Goal: Information Seeking & Learning: Check status

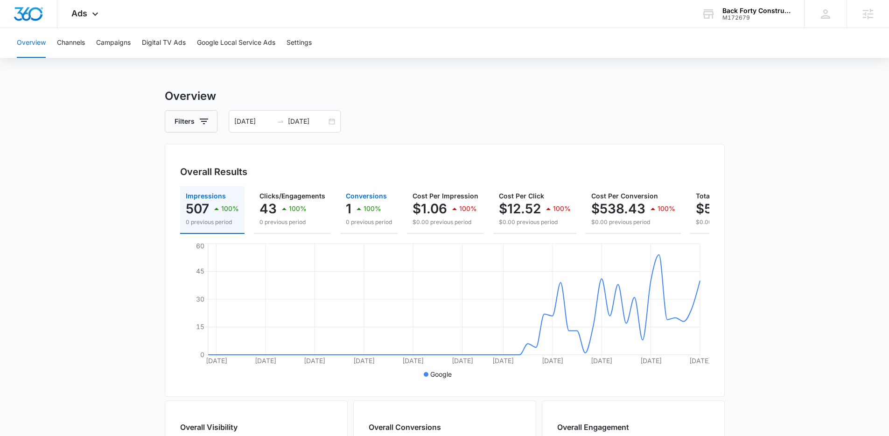
click at [363, 212] on icon "button" at bounding box center [358, 208] width 11 height 11
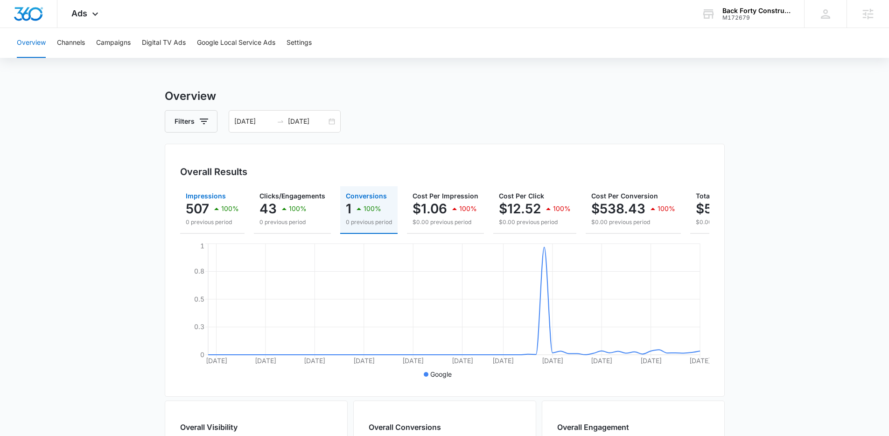
click at [212, 201] on div "100%" at bounding box center [225, 208] width 28 height 19
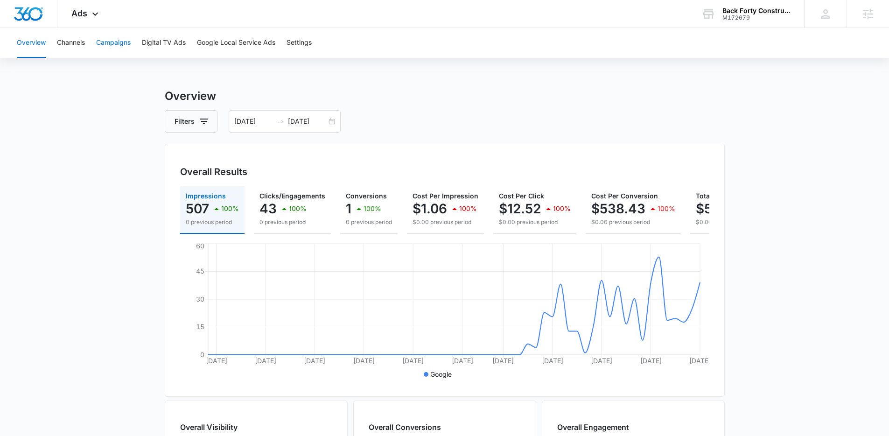
click at [117, 42] on button "Campaigns" at bounding box center [113, 43] width 35 height 30
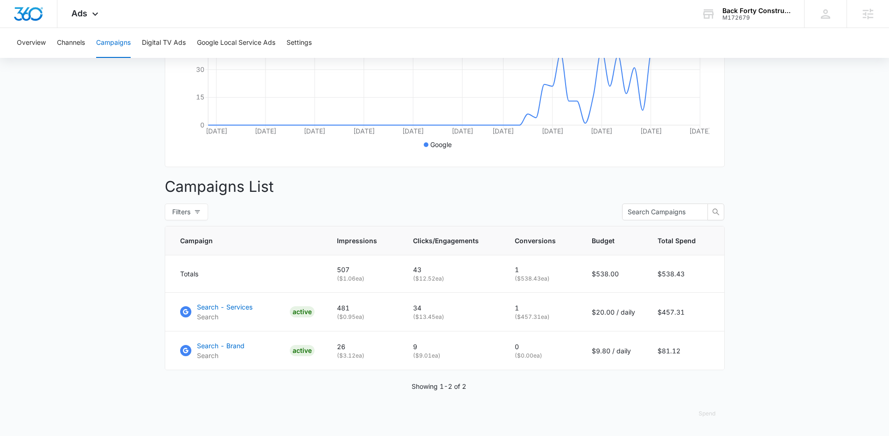
scroll to position [237, 0]
click at [140, 256] on main "Campaigns Filters 06/03/2025 08/02/2025 Overall Results Impressions 507 100% 0 …" at bounding box center [444, 147] width 889 height 578
click at [118, 339] on main "Campaigns Filters 06/03/2025 08/02/2025 Overall Results Impressions 507 100% 0 …" at bounding box center [444, 147] width 889 height 578
click at [237, 304] on p "Search - Services" at bounding box center [225, 307] width 56 height 10
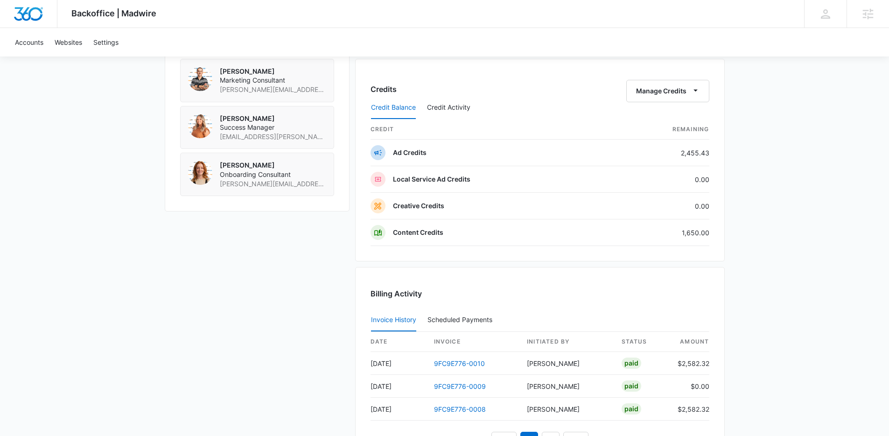
scroll to position [688, 0]
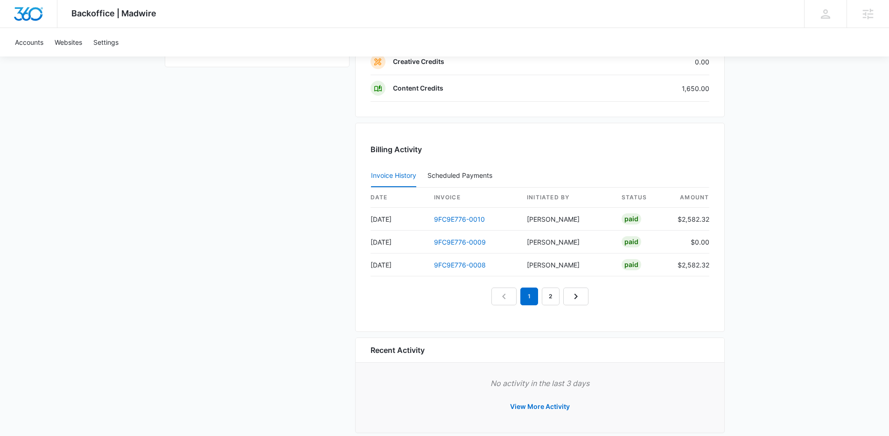
scroll to position [896, 0]
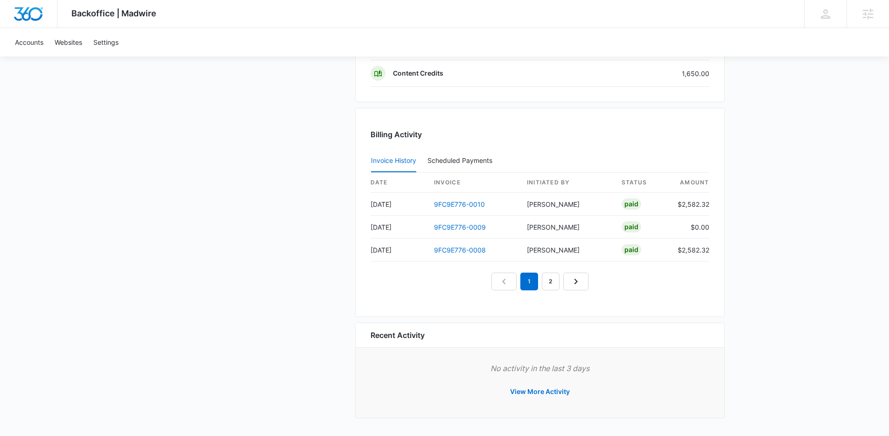
click at [556, 283] on link "2" at bounding box center [551, 282] width 18 height 18
click at [521, 285] on link "1" at bounding box center [519, 282] width 18 height 18
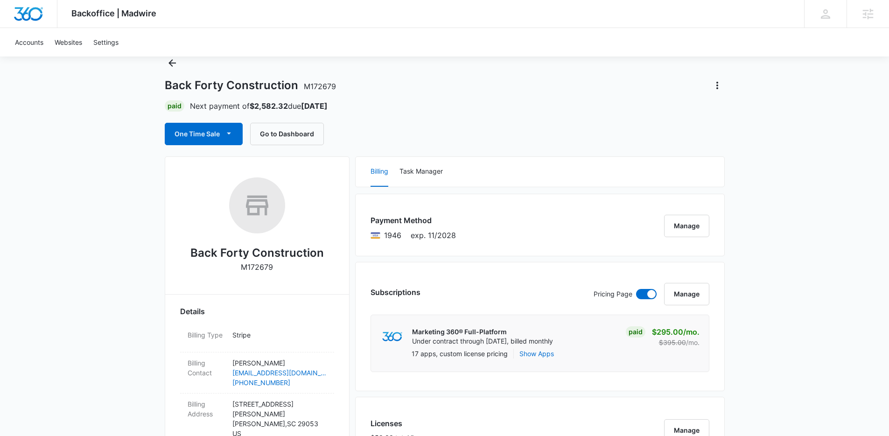
scroll to position [0, 0]
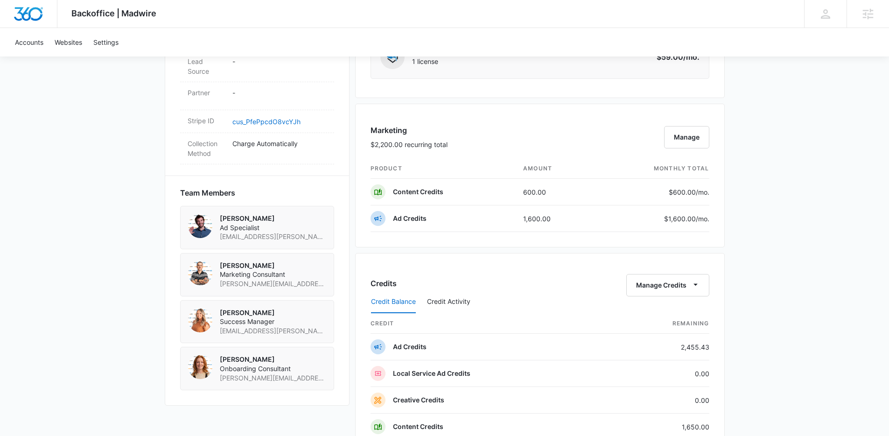
scroll to position [583, 0]
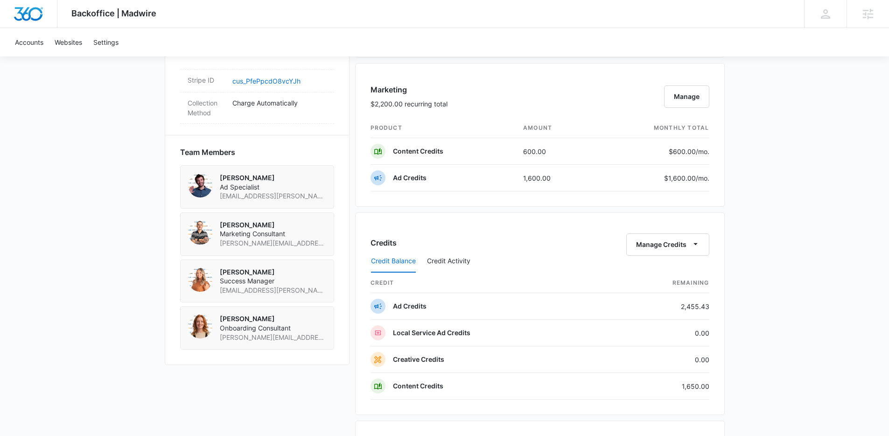
click at [762, 309] on div "Backoffice | Madwire Apps Settings Kenzie Ryan kenzie.ryan@madwire.com My Profi…" at bounding box center [444, 83] width 889 height 1332
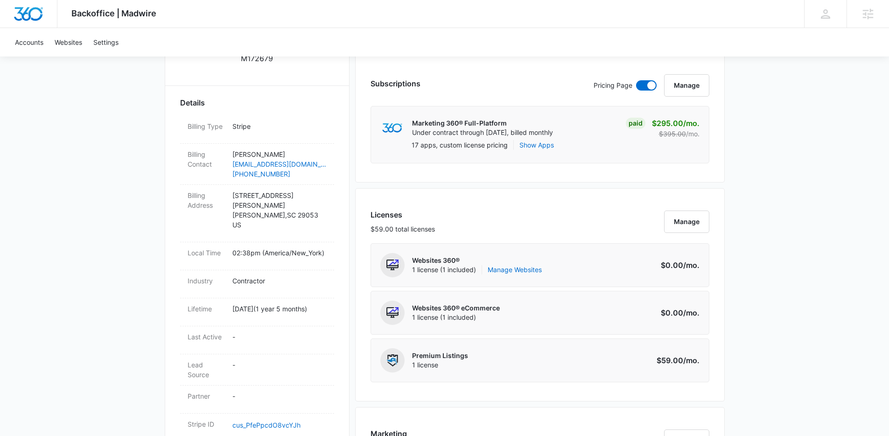
scroll to position [202, 0]
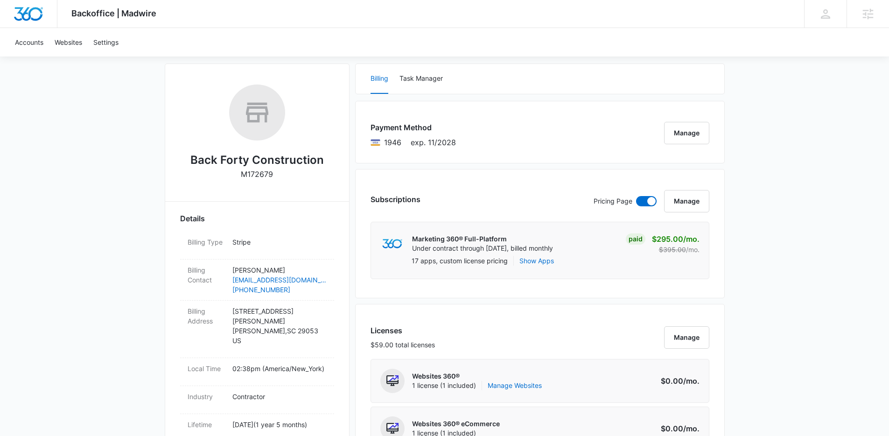
scroll to position [0, 0]
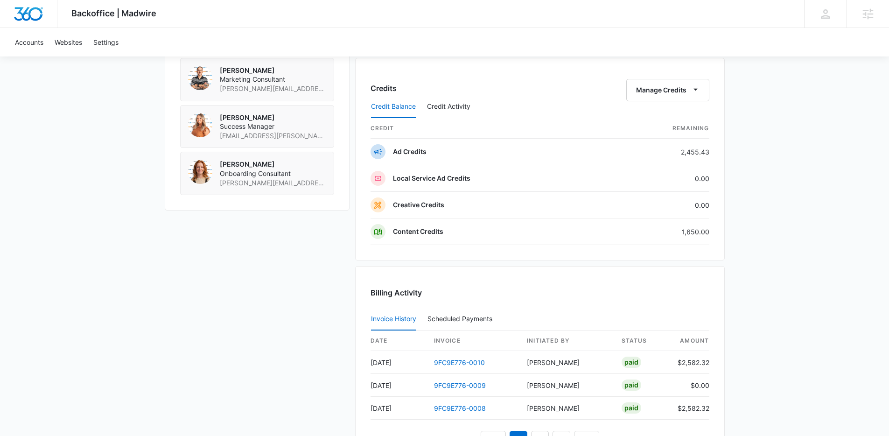
scroll to position [690, 0]
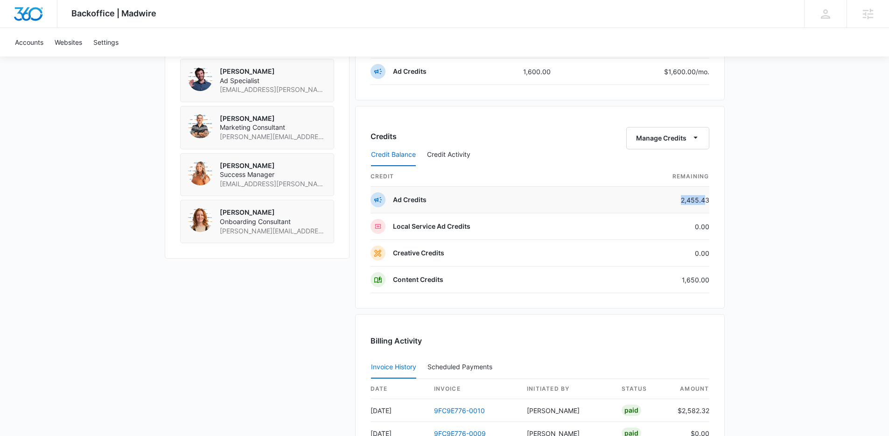
drag, startPoint x: 680, startPoint y: 202, endPoint x: 705, endPoint y: 202, distance: 24.3
click at [705, 202] on td "2,455.43" at bounding box center [659, 200] width 99 height 27
click at [720, 201] on div "Credits Manage Credits Credit Balance Credit Activity credit Remaining Ad Credi…" at bounding box center [540, 207] width 370 height 203
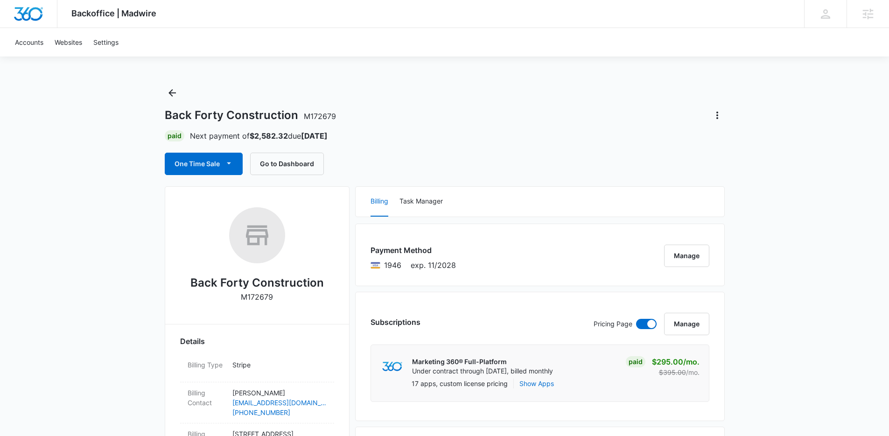
scroll to position [0, 0]
drag, startPoint x: 785, startPoint y: 172, endPoint x: 794, endPoint y: 166, distance: 10.7
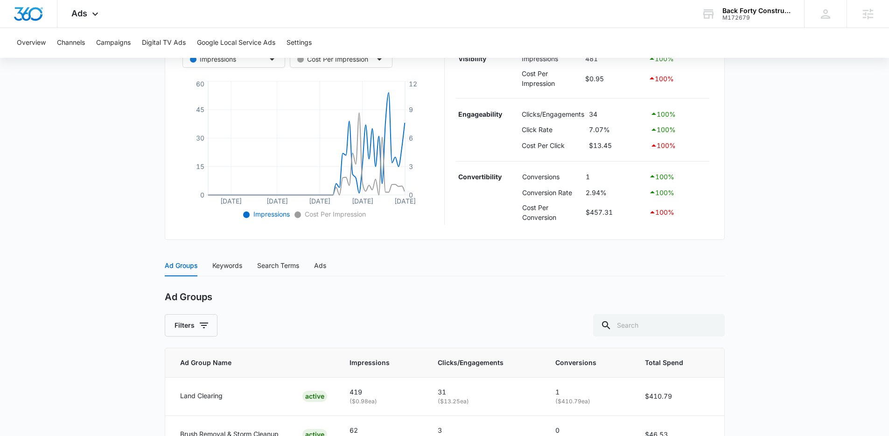
scroll to position [290, 0]
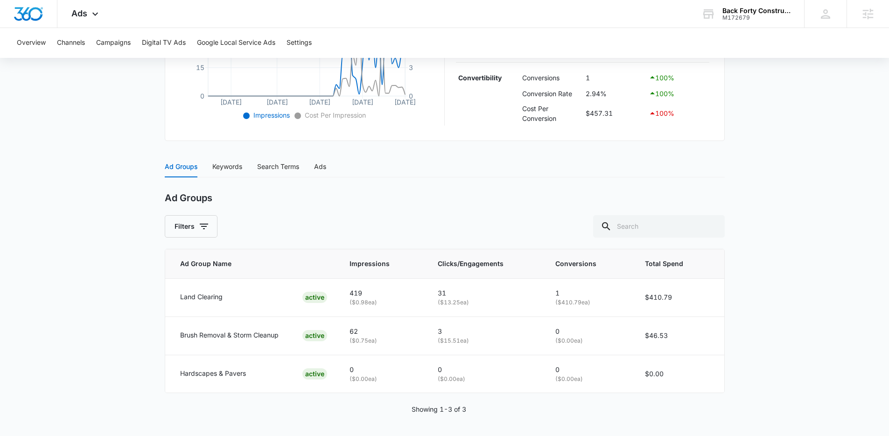
click at [128, 271] on main "Search - Services | Search Active $20.00 daily , $457.31 Spent Overview 06/03/2…" at bounding box center [444, 116] width 889 height 639
click at [127, 272] on main "Search - Services | Search Active $20.00 daily , $457.31 Spent Overview 06/03/2…" at bounding box center [444, 116] width 889 height 639
click at [159, 329] on main "Search - Services | Search Active $20.00 daily , $457.31 Spent Overview 06/03/2…" at bounding box center [444, 116] width 889 height 639
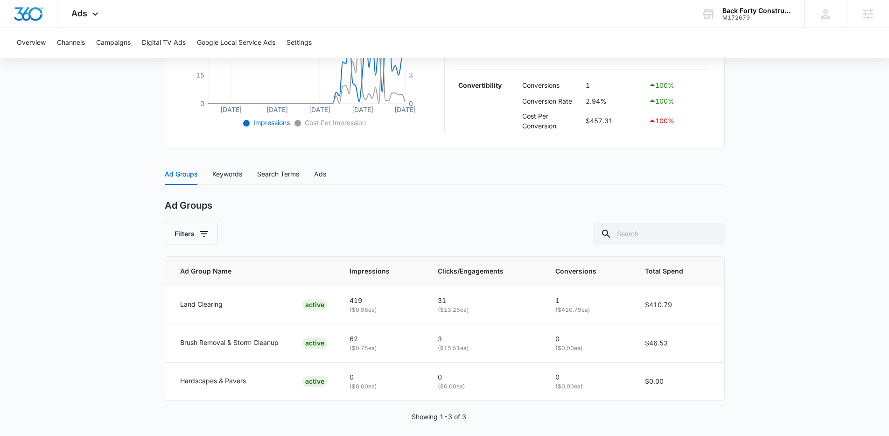
scroll to position [291, 0]
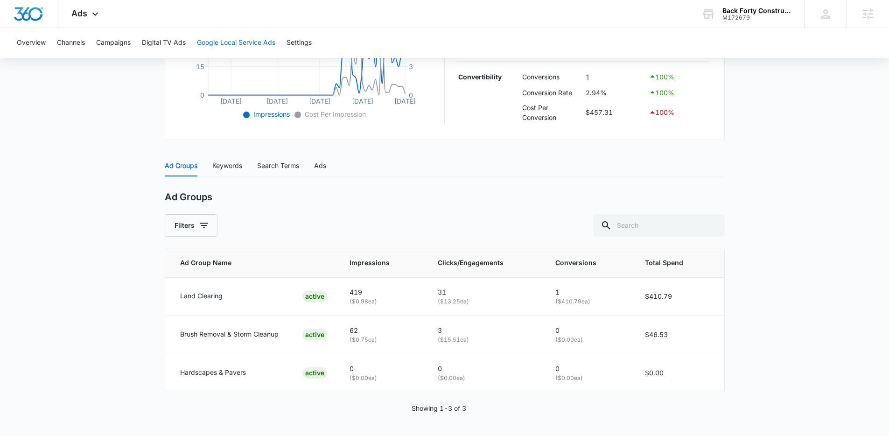
click at [241, 40] on button "Google Local Service Ads" at bounding box center [236, 43] width 78 height 30
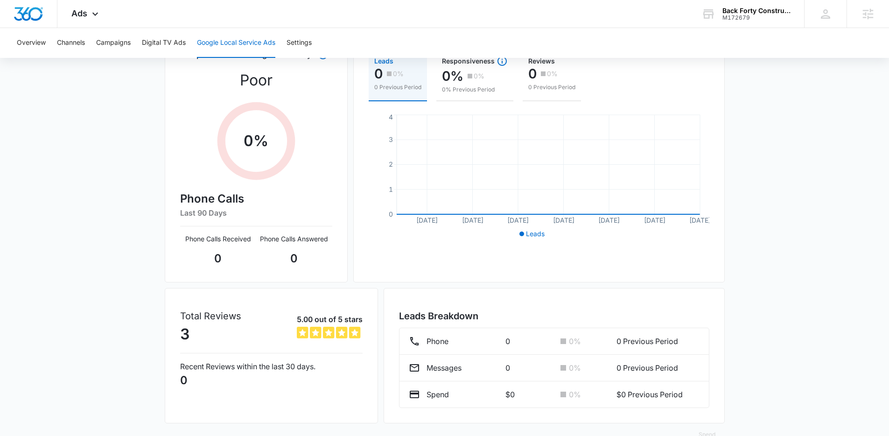
scroll to position [138, 0]
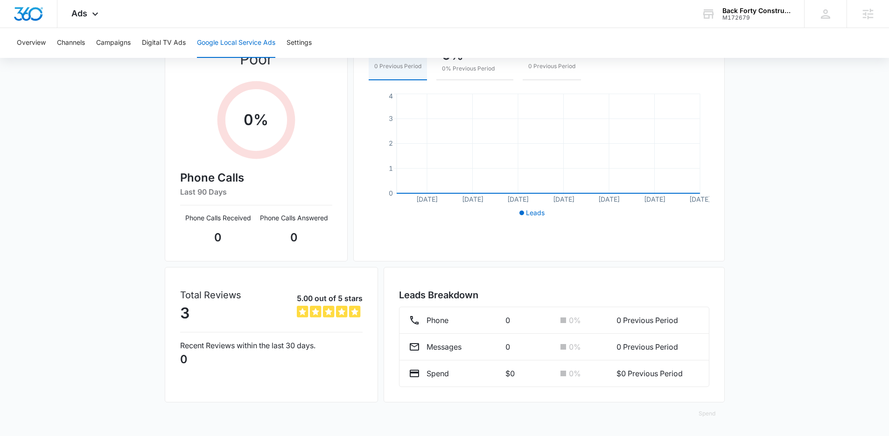
click at [147, 259] on div "Google Local Service Ads Beta 06/03/2025 08/02/2025 New Location Manage Locatio…" at bounding box center [444, 193] width 889 height 486
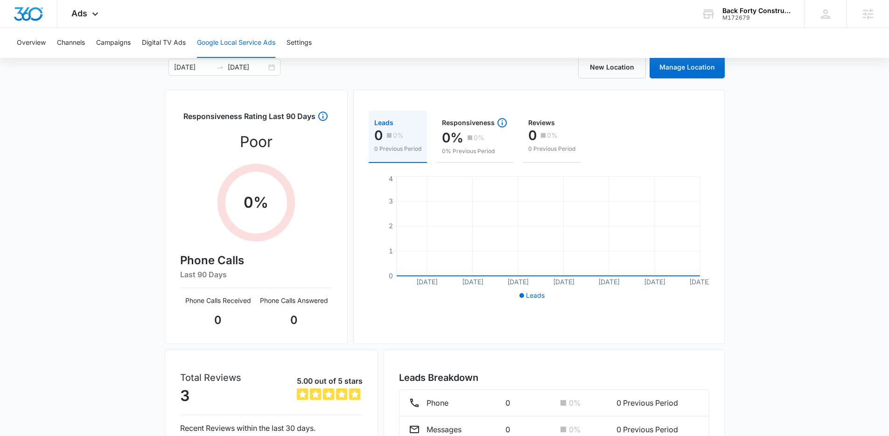
scroll to position [0, 0]
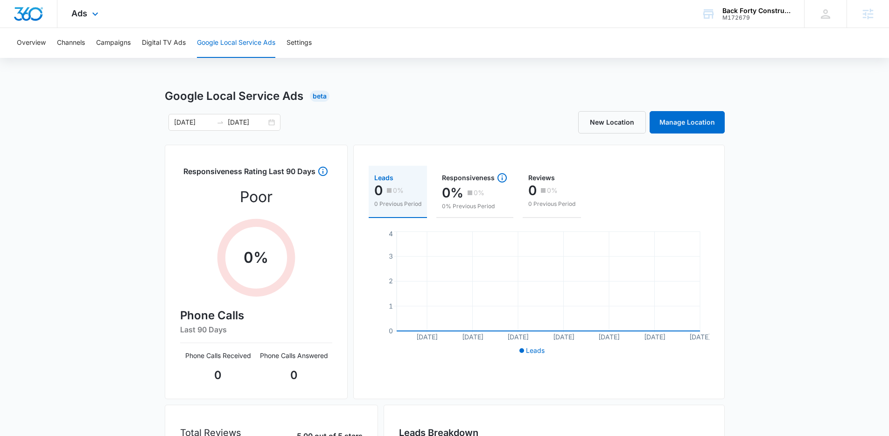
click at [99, 19] on div "Ads Apps Reputation Websites Forms CRM Email Social Payments POS Content Ads In…" at bounding box center [85, 14] width 57 height 28
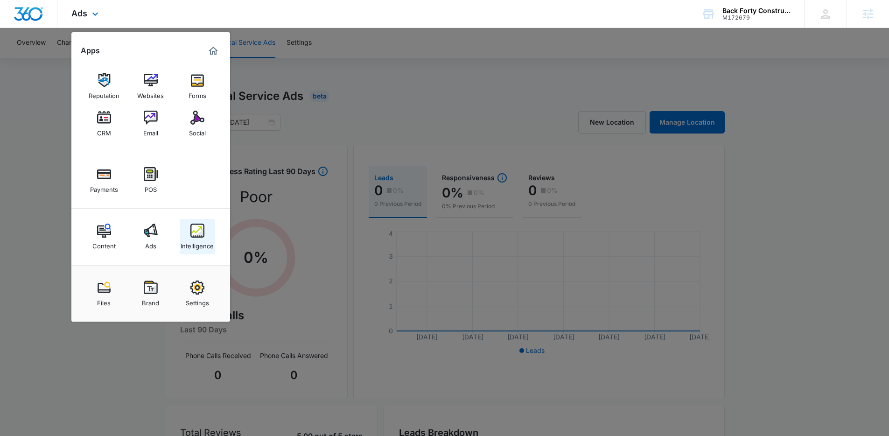
click at [201, 244] on div "Intelligence" at bounding box center [197, 244] width 33 height 12
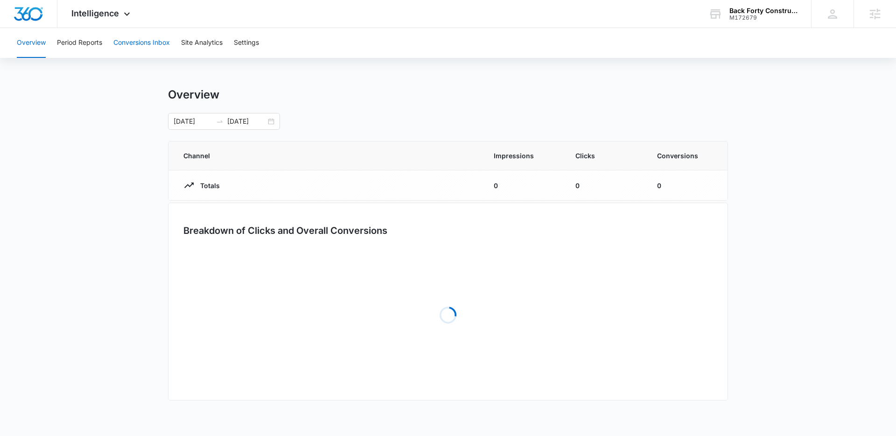
click at [148, 41] on button "Conversions Inbox" at bounding box center [141, 43] width 56 height 30
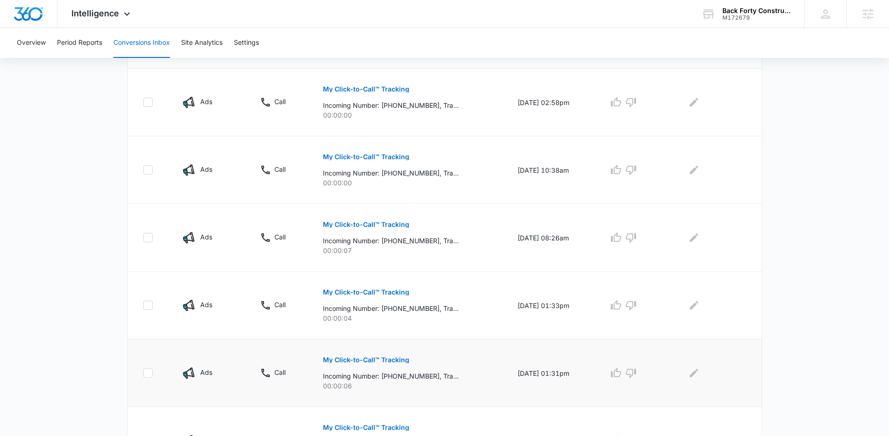
scroll to position [564, 0]
click at [490, 427] on link "2" at bounding box center [492, 427] width 18 height 18
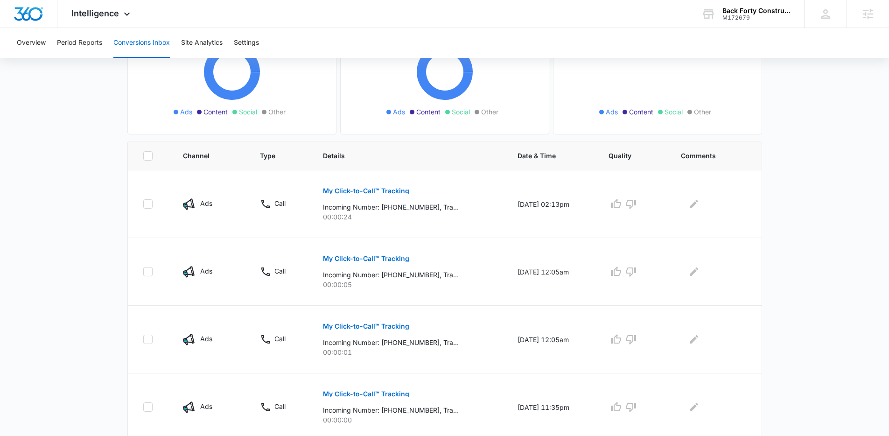
scroll to position [158, 0]
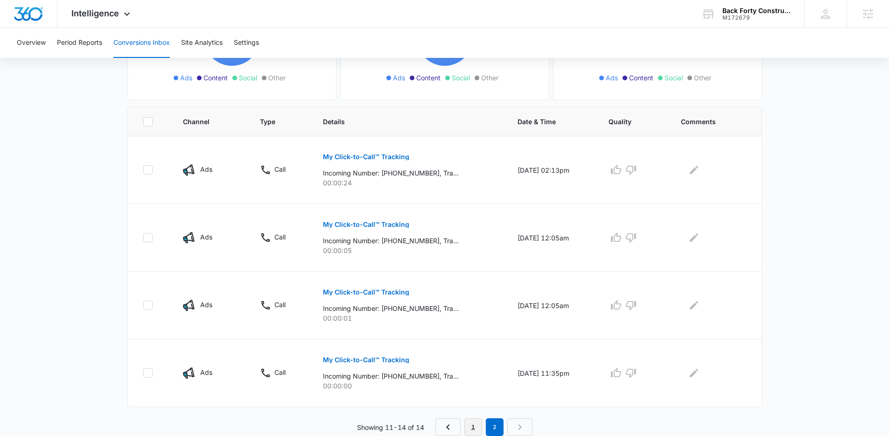
click at [469, 427] on link "1" at bounding box center [473, 427] width 18 height 18
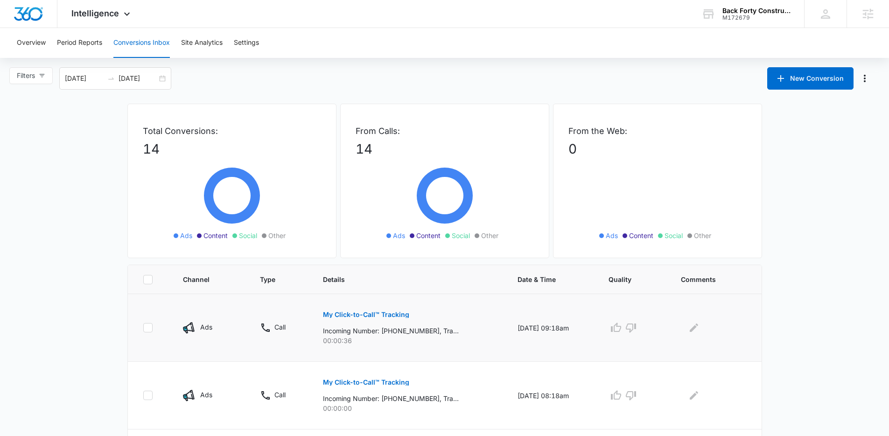
click at [350, 343] on p "00:00:36" at bounding box center [409, 341] width 172 height 10
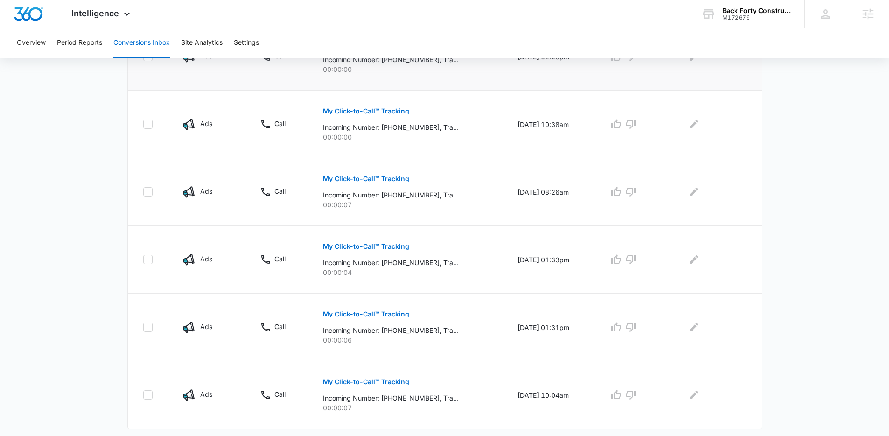
scroll to position [564, 0]
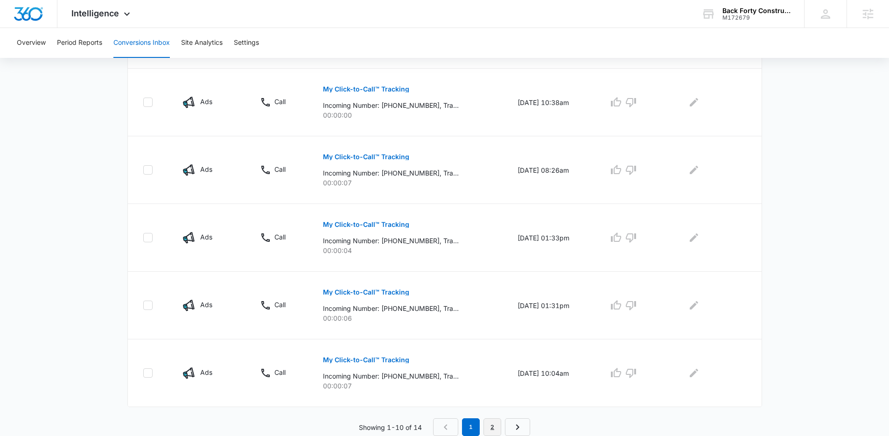
click at [490, 424] on link "2" at bounding box center [492, 427] width 18 height 18
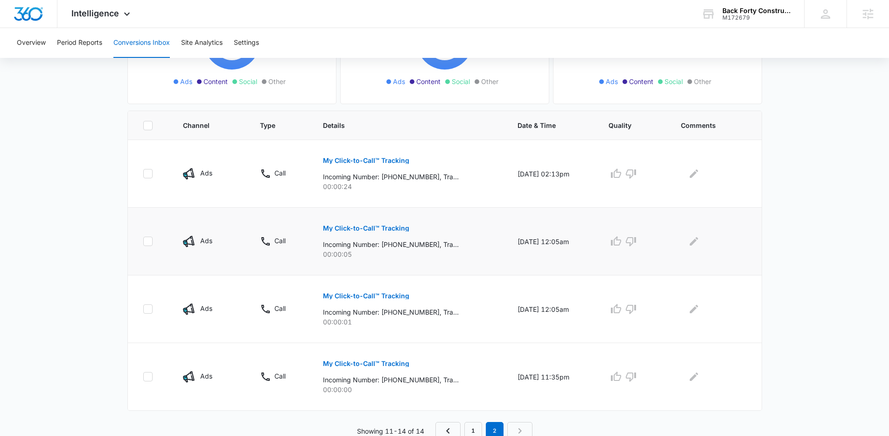
scroll to position [158, 0]
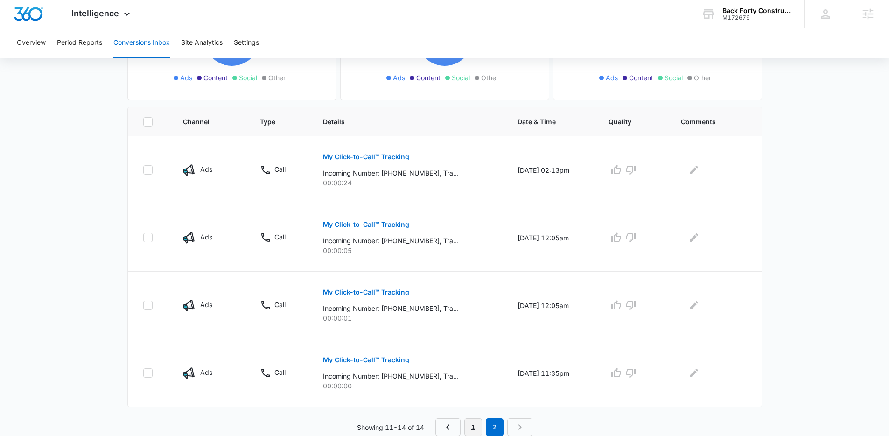
click at [473, 428] on link "1" at bounding box center [473, 427] width 18 height 18
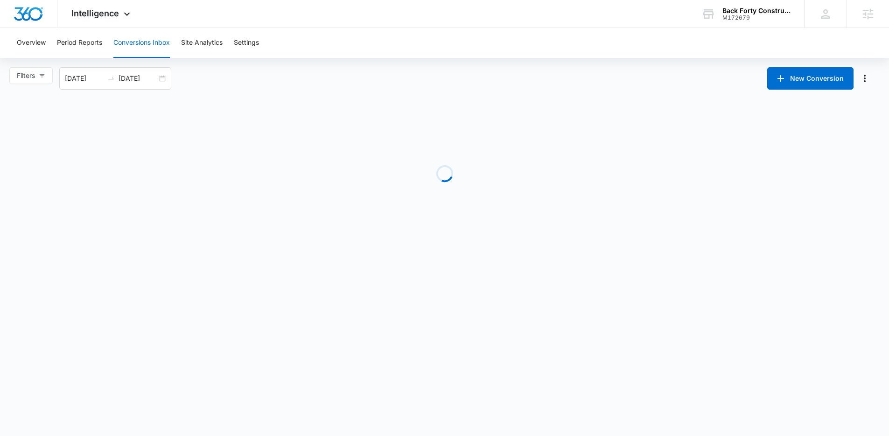
scroll to position [0, 0]
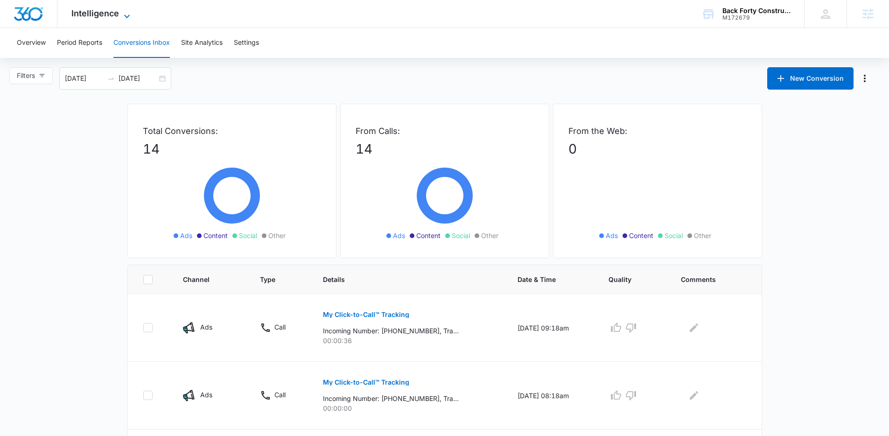
click at [109, 16] on span "Intelligence" at bounding box center [95, 13] width 48 height 10
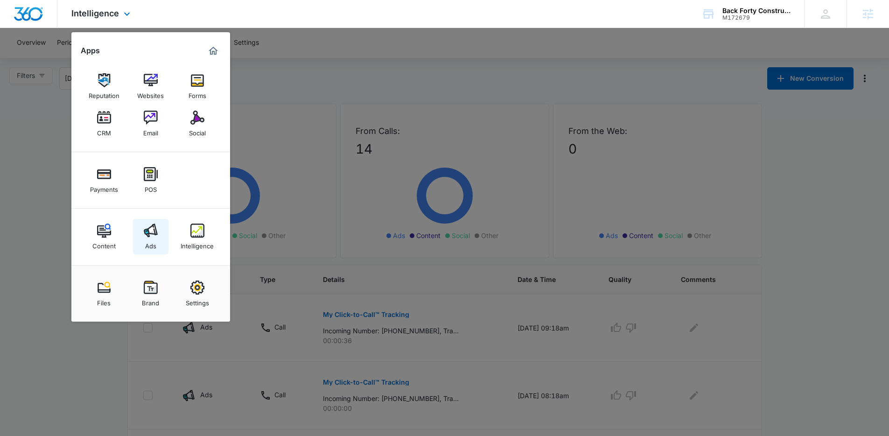
click at [151, 239] on div "Ads" at bounding box center [150, 244] width 11 height 12
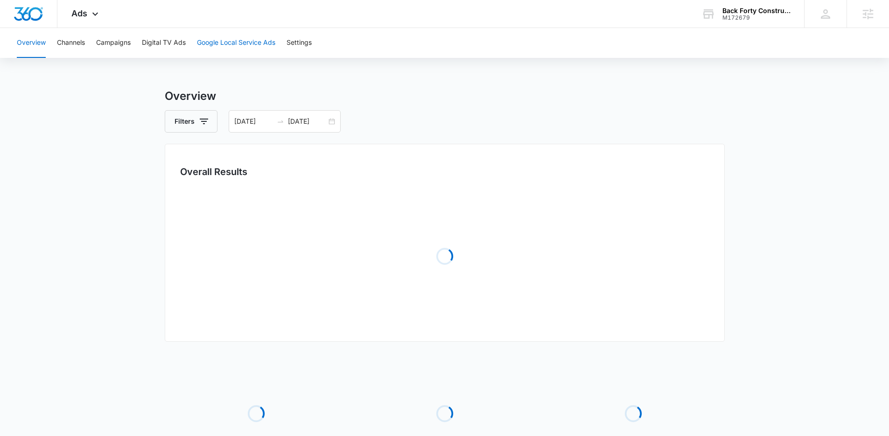
click at [232, 54] on button "Google Local Service Ads" at bounding box center [236, 43] width 78 height 30
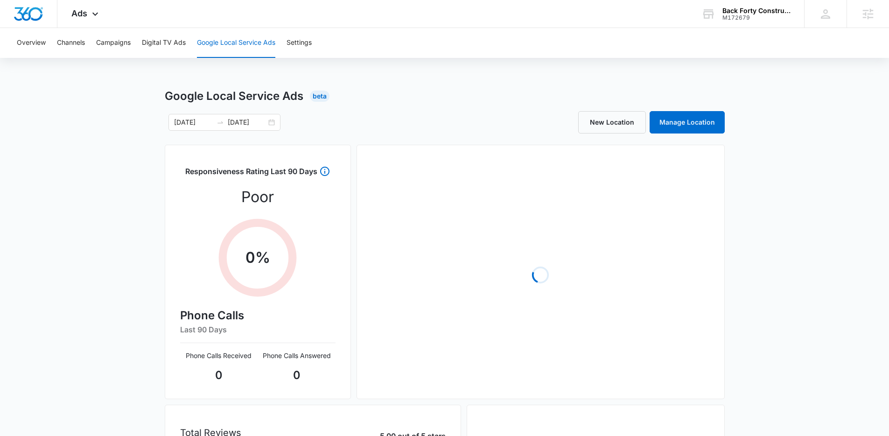
click at [129, 280] on div "Google Local Service Ads Beta 06/03/2025 08/02/2025 New Location Manage Locatio…" at bounding box center [444, 351] width 889 height 527
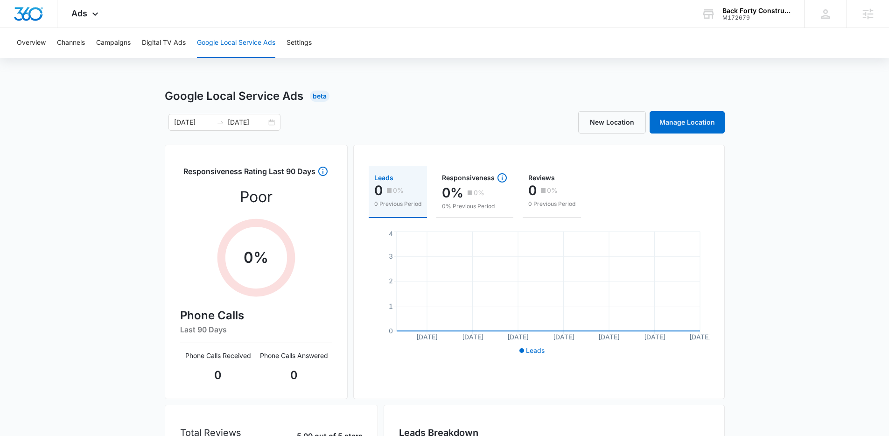
click at [320, 47] on div "Overview Channels Campaigns Digital TV Ads Google Local Service Ads Settings" at bounding box center [444, 43] width 867 height 30
click at [292, 48] on button "Settings" at bounding box center [299, 43] width 25 height 30
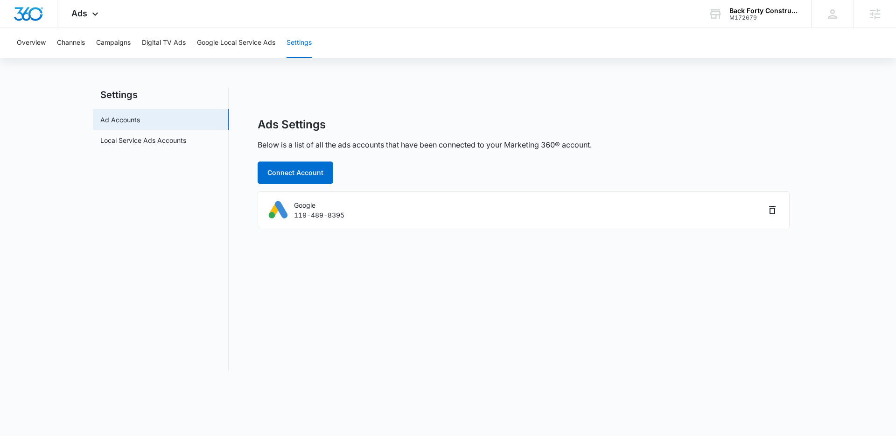
click at [468, 112] on div "Ads Settings Below is a list of all the ads accounts that have been connected t…" at bounding box center [524, 229] width 560 height 283
click at [89, 21] on div "Ads Apps Reputation Websites Forms CRM Email Social Payments POS Content Ads In…" at bounding box center [85, 14] width 57 height 28
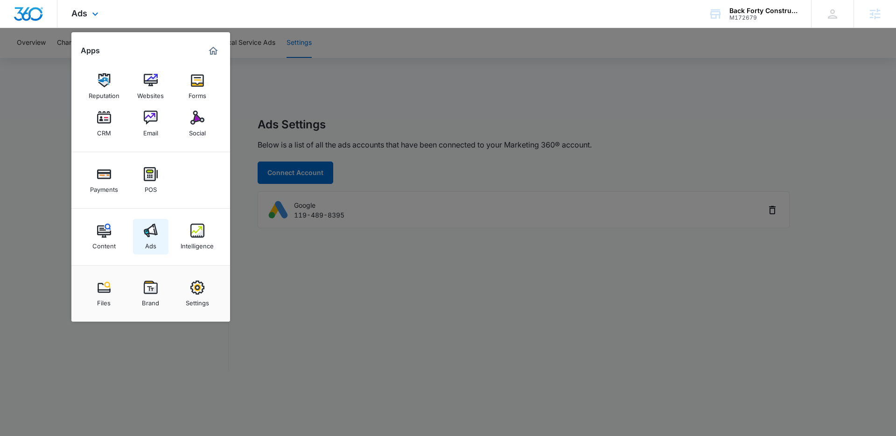
click at [148, 237] on img at bounding box center [151, 231] width 14 height 14
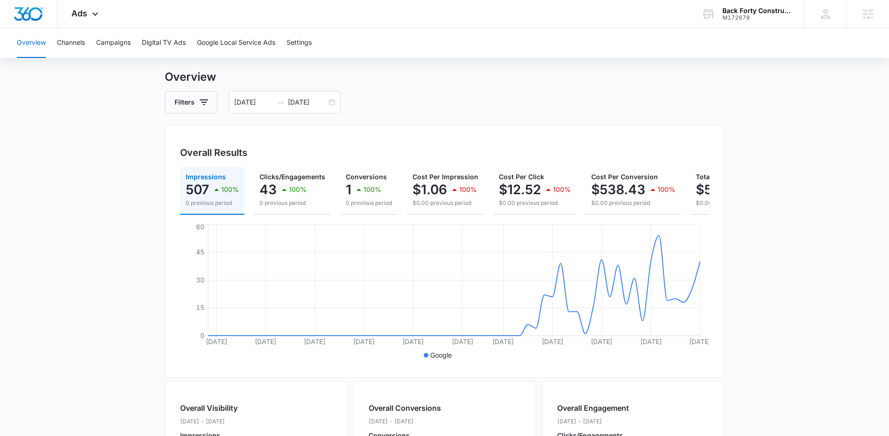
scroll to position [21, 0]
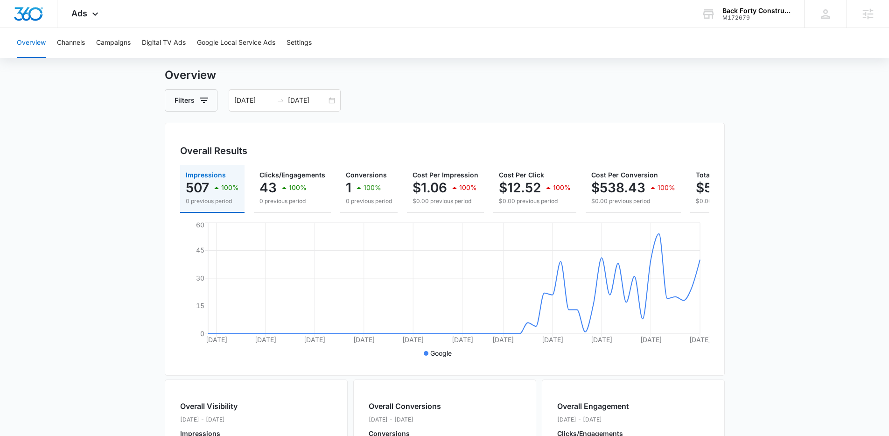
click at [756, 274] on main "Overview Filters 06/03/2025 08/02/2025 Overall Results Impressions 507 100% 0 p…" at bounding box center [444, 402] width 889 height 670
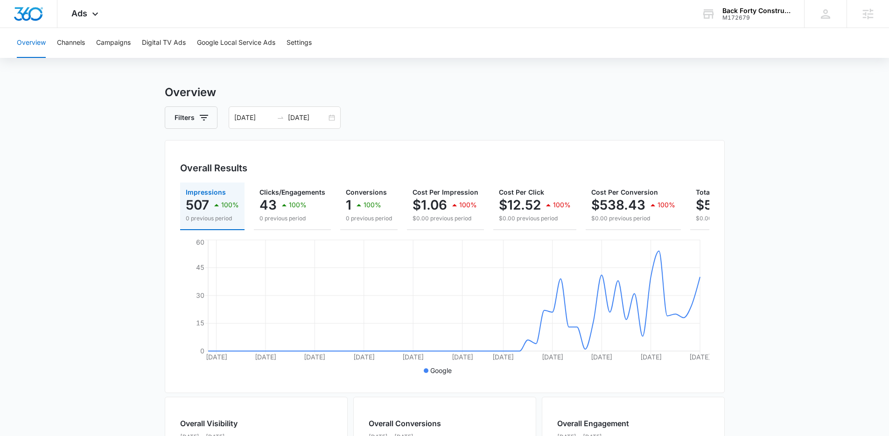
scroll to position [0, 0]
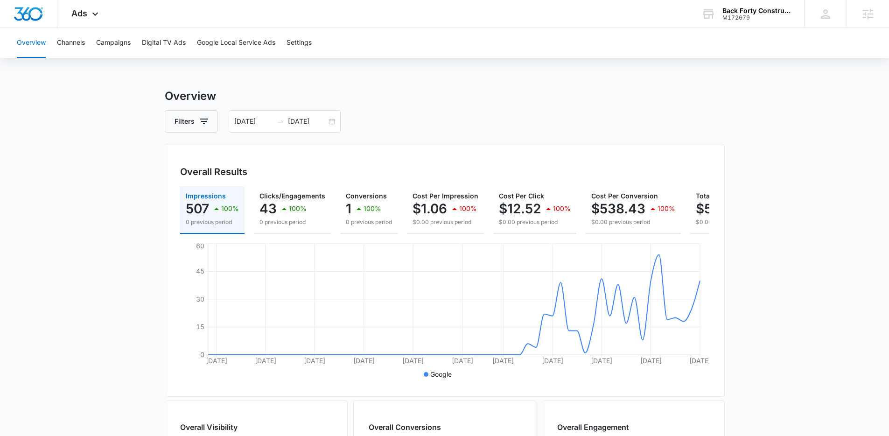
click at [131, 207] on main "Overview Filters 06/03/2025 08/02/2025 Overall Results Impressions 507 100% 0 p…" at bounding box center [444, 423] width 889 height 670
click at [106, 39] on button "Campaigns" at bounding box center [113, 43] width 35 height 30
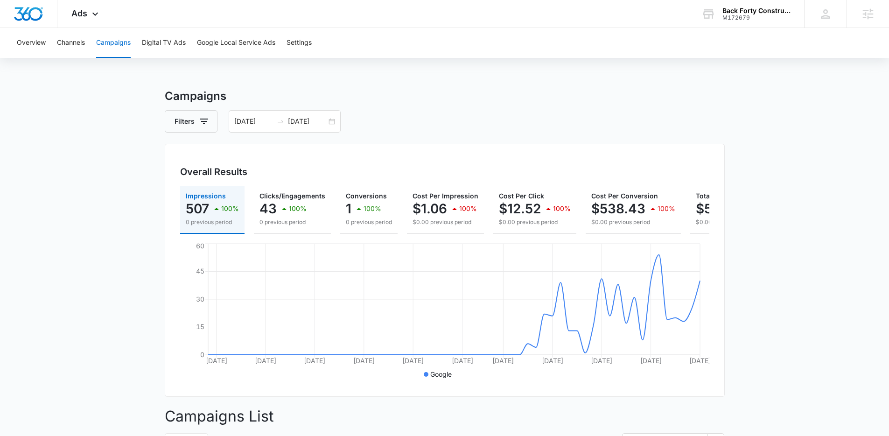
click at [74, 202] on main "Campaigns Filters 06/03/2025 08/02/2025 Overall Results Impressions 507 100% 0 …" at bounding box center [444, 377] width 889 height 578
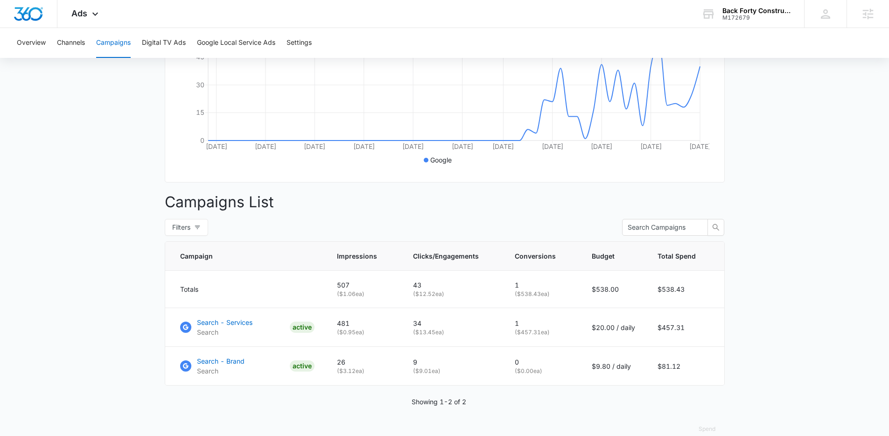
scroll to position [237, 0]
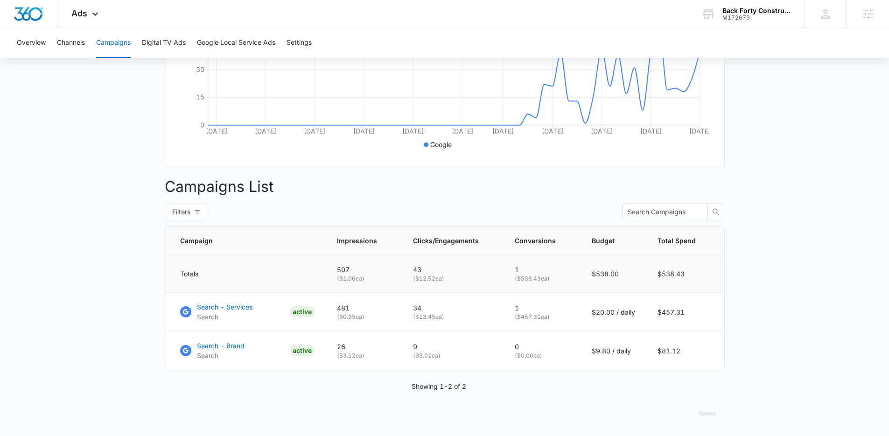
click at [703, 285] on td "$538.43" at bounding box center [685, 273] width 78 height 37
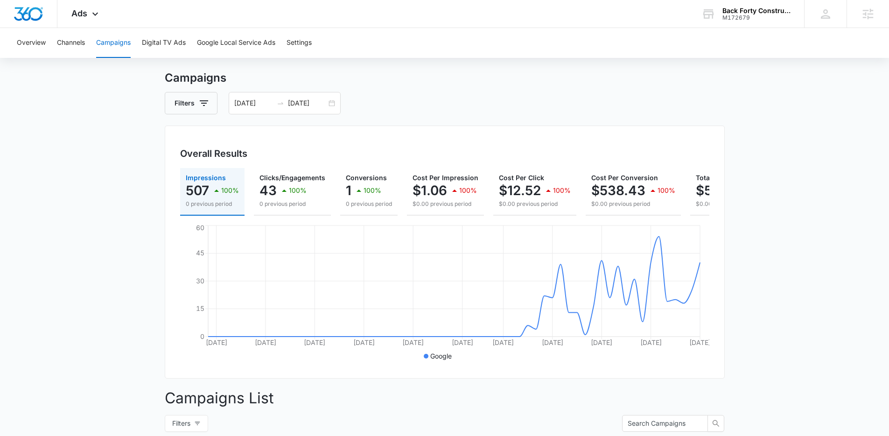
scroll to position [0, 0]
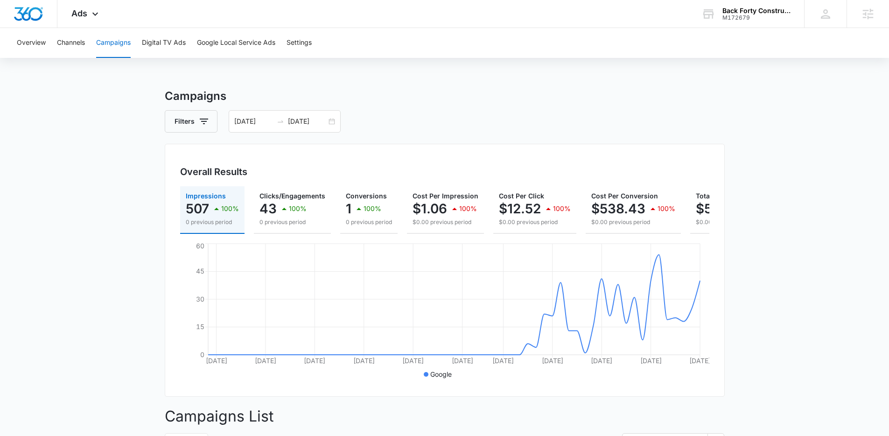
click at [739, 258] on main "Campaigns Filters 06/03/2025 08/02/2025 Overall Results Impressions 507 100% 0 …" at bounding box center [444, 377] width 889 height 578
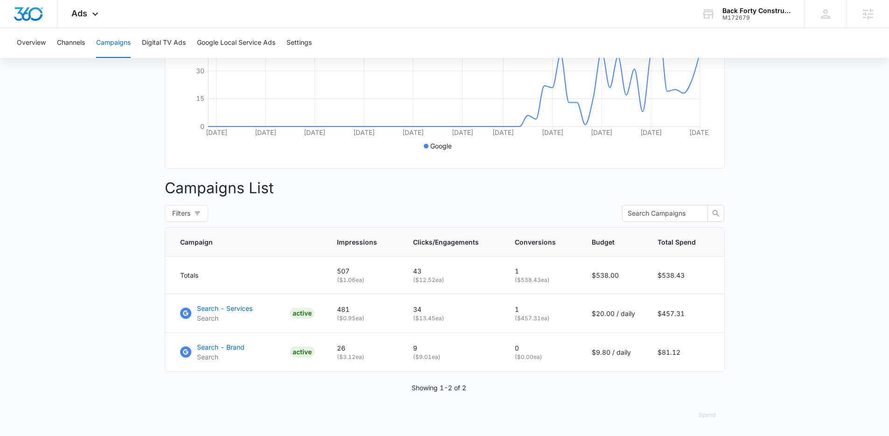
scroll to position [237, 0]
click at [236, 307] on p "Search - Services" at bounding box center [225, 307] width 56 height 10
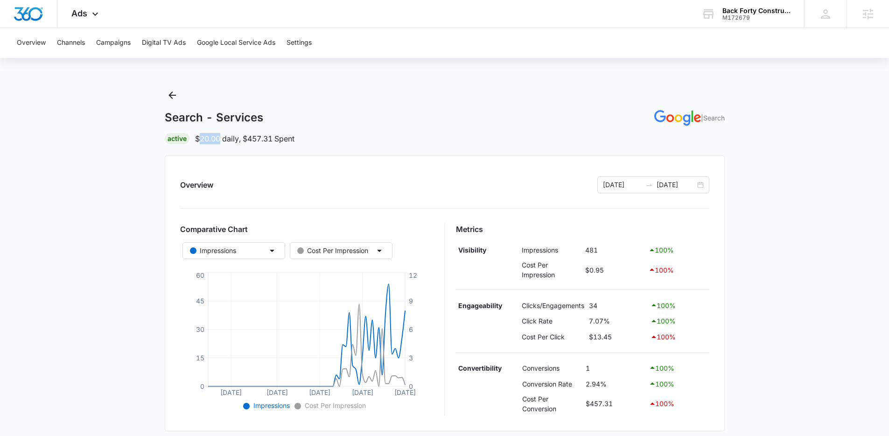
drag, startPoint x: 201, startPoint y: 138, endPoint x: 222, endPoint y: 139, distance: 21.0
click at [222, 139] on p "$20.00 daily , $457.31 Spent" at bounding box center [244, 138] width 99 height 11
click at [219, 140] on p "$20.00 daily , $457.31 Spent" at bounding box center [244, 138] width 99 height 11
click at [85, 21] on div "Ads Apps Reputation Websites Forms CRM Email Social Payments POS Content Ads In…" at bounding box center [85, 14] width 57 height 28
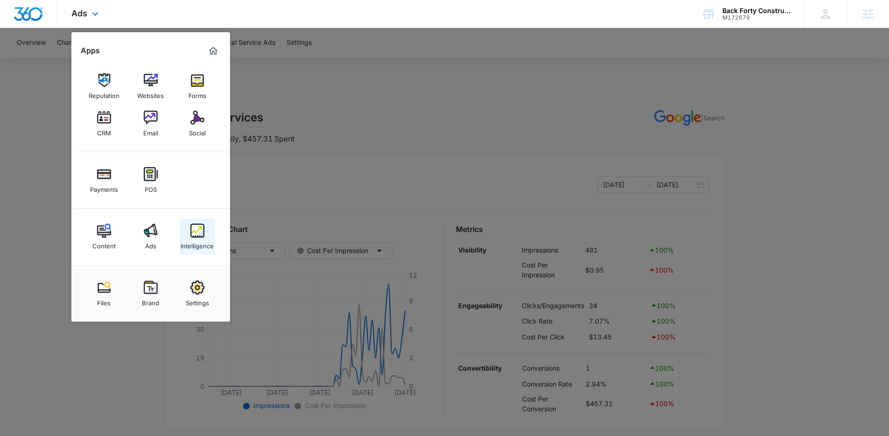
click at [191, 247] on div "Intelligence" at bounding box center [197, 244] width 33 height 12
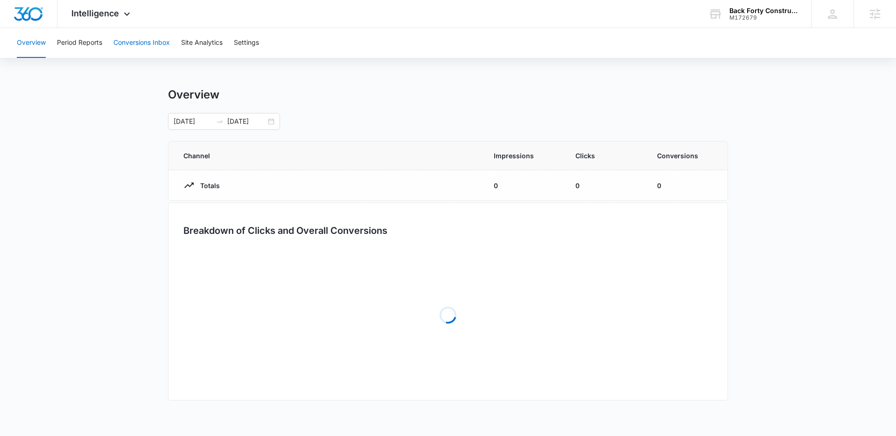
click at [140, 36] on button "Conversions Inbox" at bounding box center [141, 43] width 56 height 30
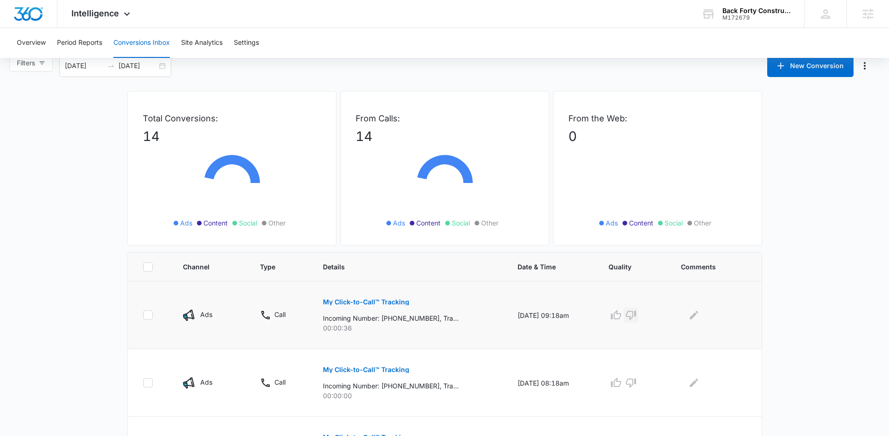
scroll to position [19, 0]
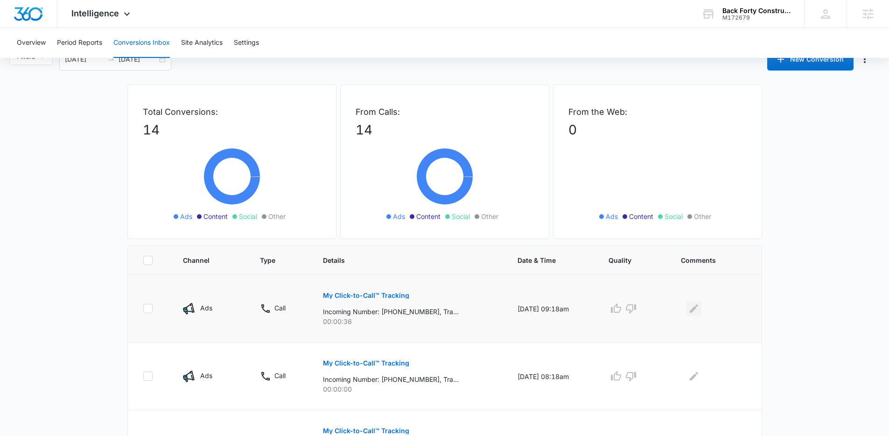
click at [699, 311] on icon "Edit Comments" at bounding box center [693, 308] width 11 height 11
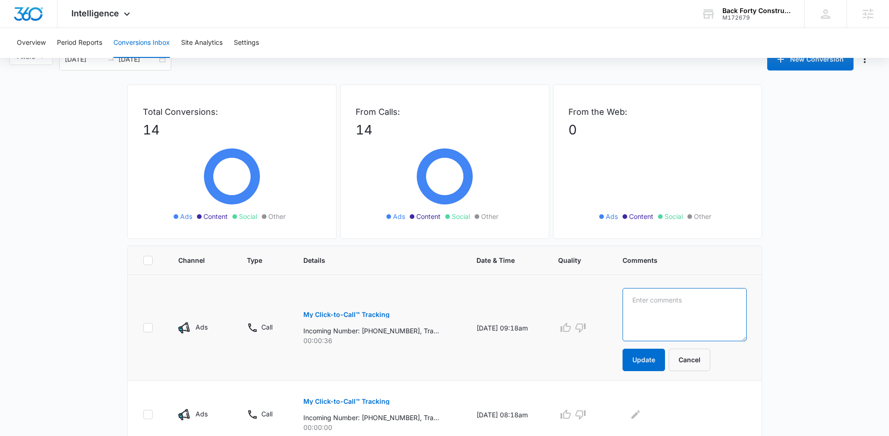
click at [701, 311] on textarea at bounding box center [684, 314] width 124 height 53
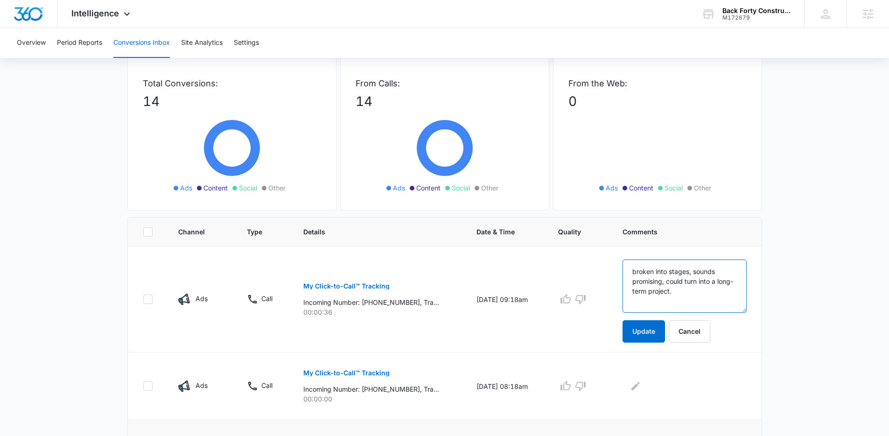
scroll to position [47, 0]
click at [703, 297] on textarea "broken into stages, sounds promising, could turn into a long-term project." at bounding box center [684, 286] width 124 height 53
type textarea "broken into stages, sounds promising, could turn into a long-term project."
click at [720, 297] on textarea "broken into stages, sounds promising, could turn into a long-term project." at bounding box center [684, 286] width 124 height 53
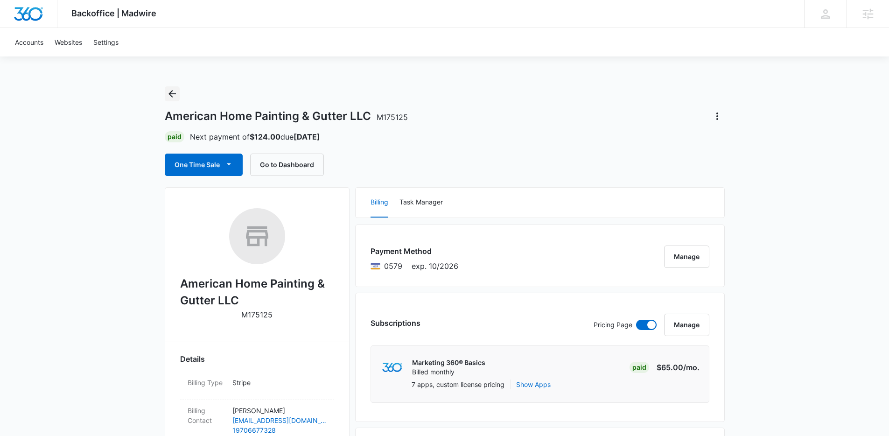
click at [173, 97] on icon "Back" at bounding box center [172, 93] width 11 height 11
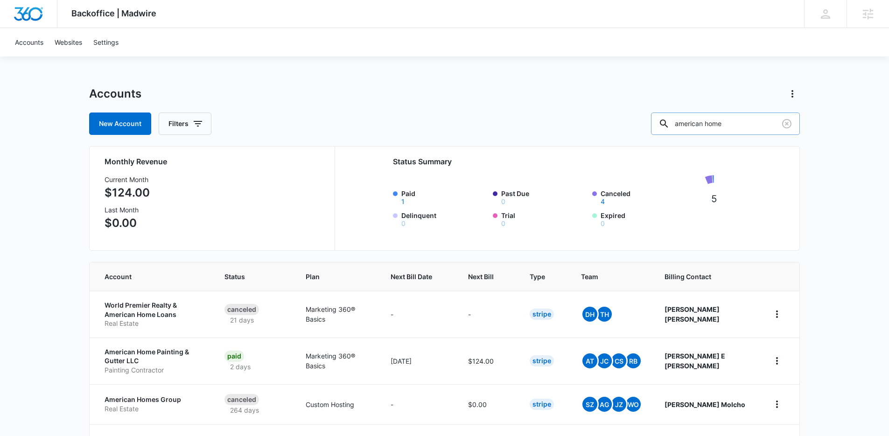
click at [743, 121] on input "american home" at bounding box center [725, 123] width 149 height 22
type input "early bird"
